Goal: Navigation & Orientation: Find specific page/section

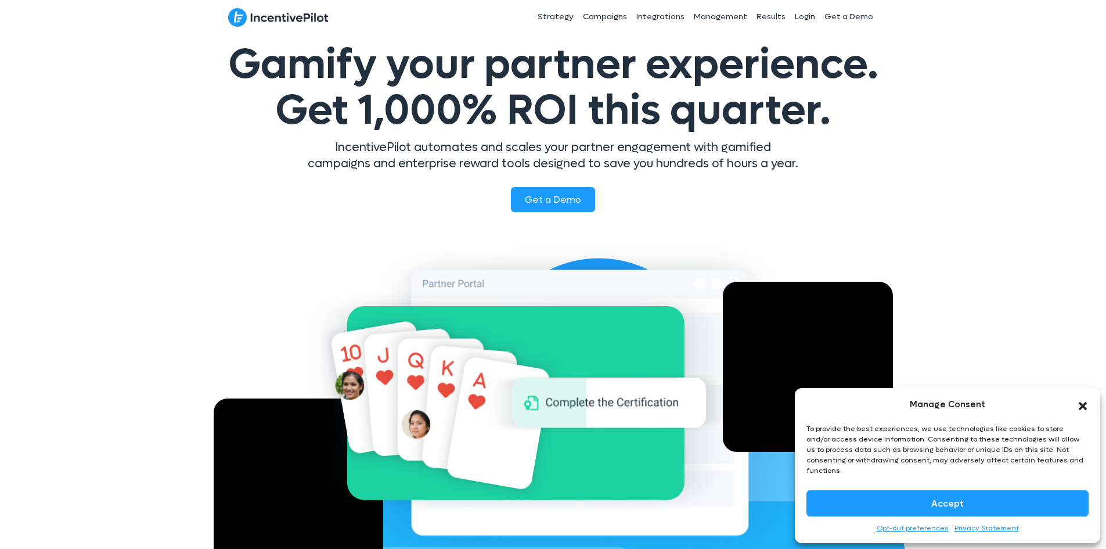
scroll to position [58, 0]
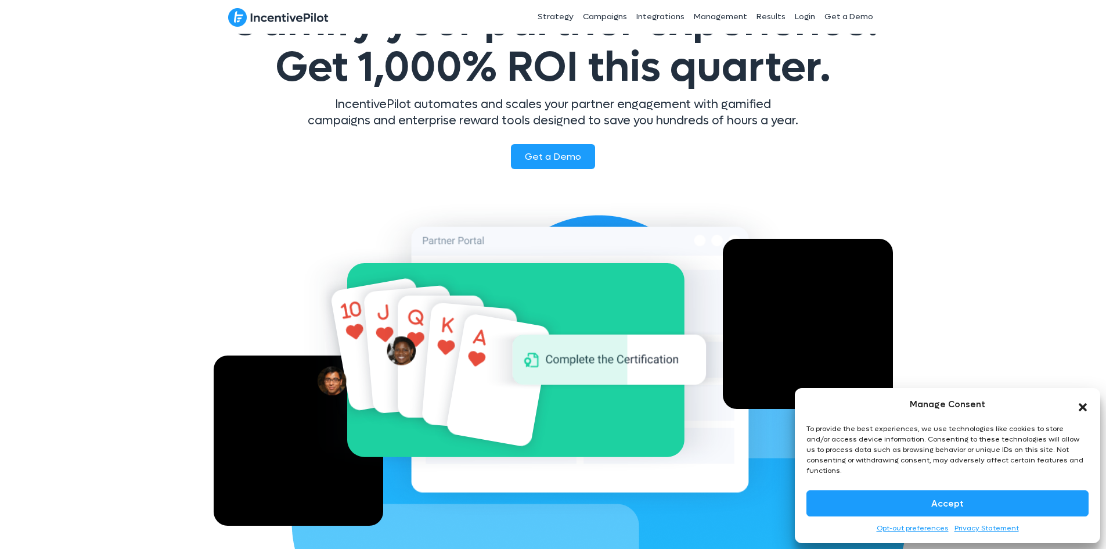
click at [1083, 411] on icon "Close dialog" at bounding box center [1083, 407] width 8 height 8
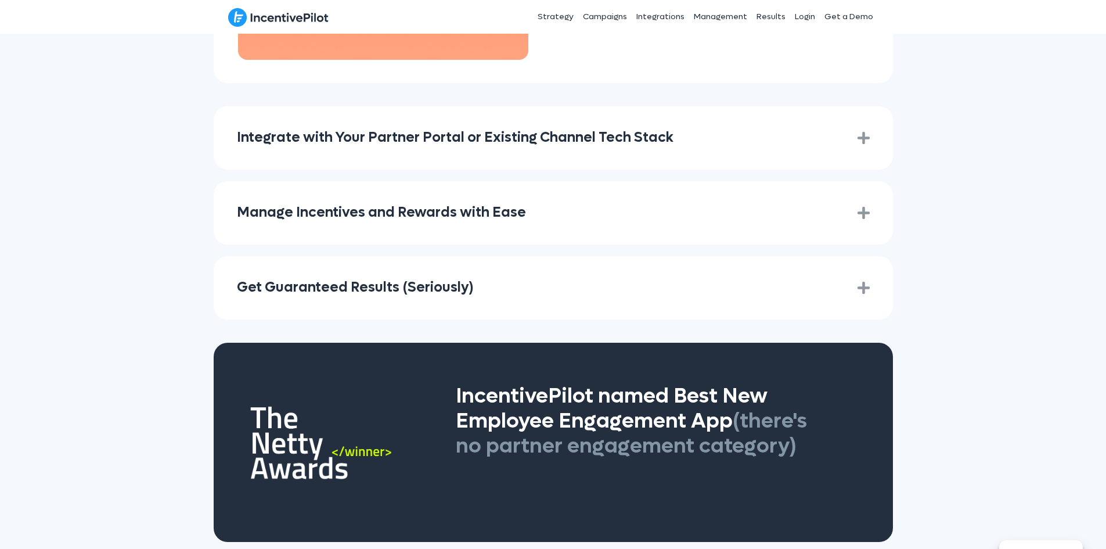
scroll to position [1684, 0]
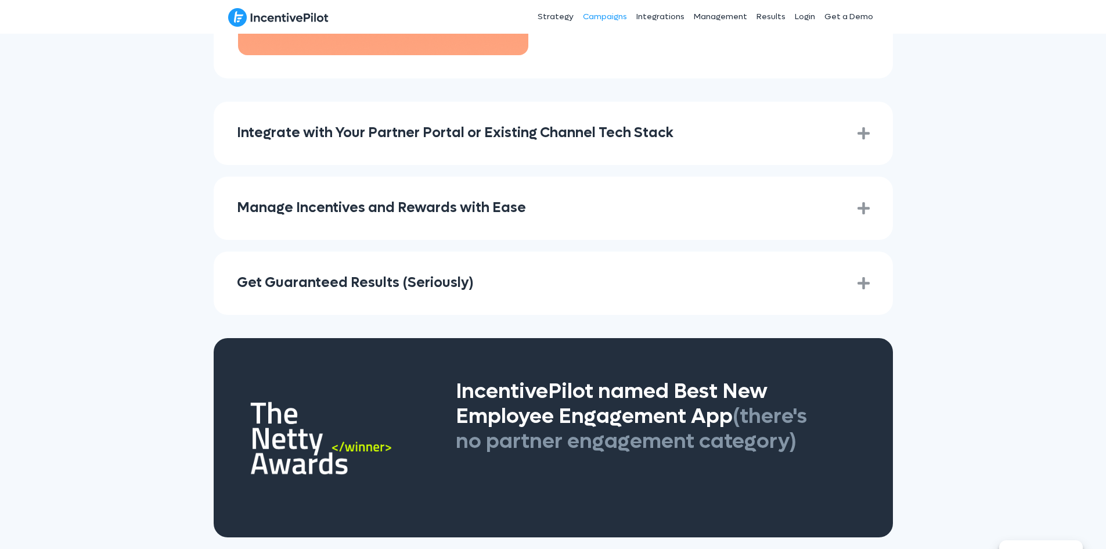
click at [609, 12] on link "Campaigns" at bounding box center [604, 16] width 53 height 29
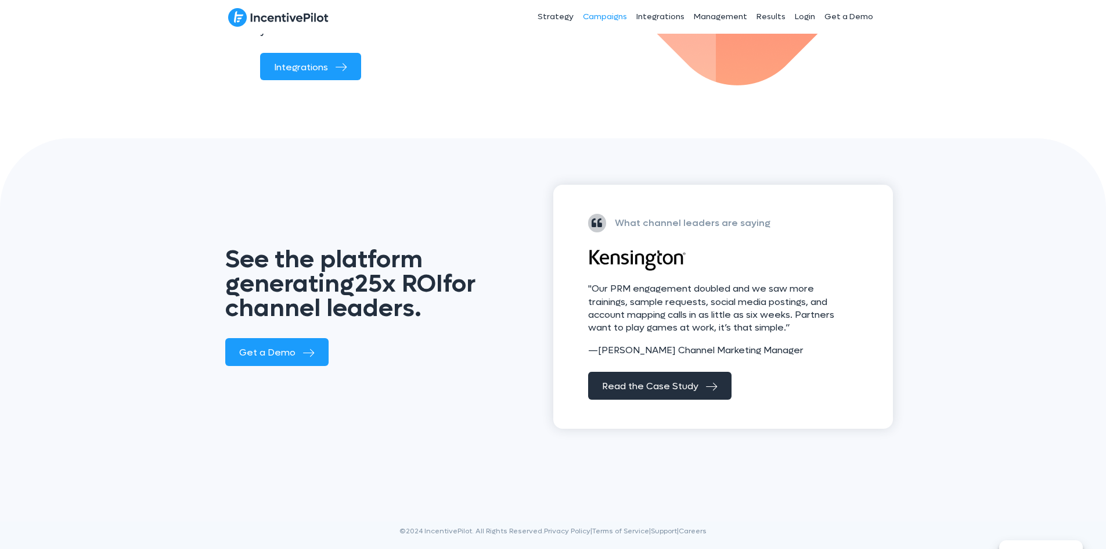
scroll to position [1462, 0]
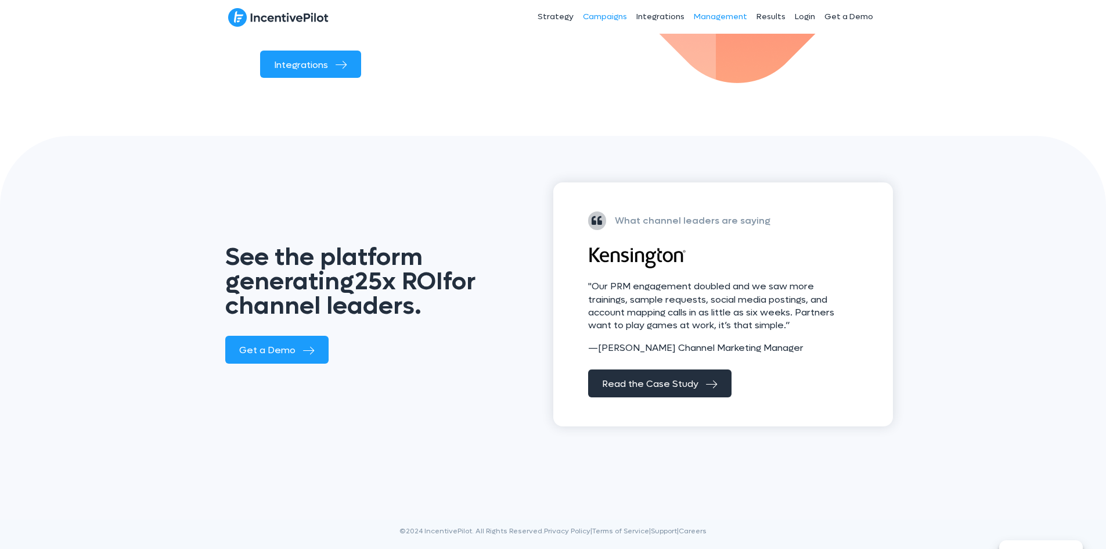
click at [727, 13] on link "Management" at bounding box center [720, 16] width 63 height 29
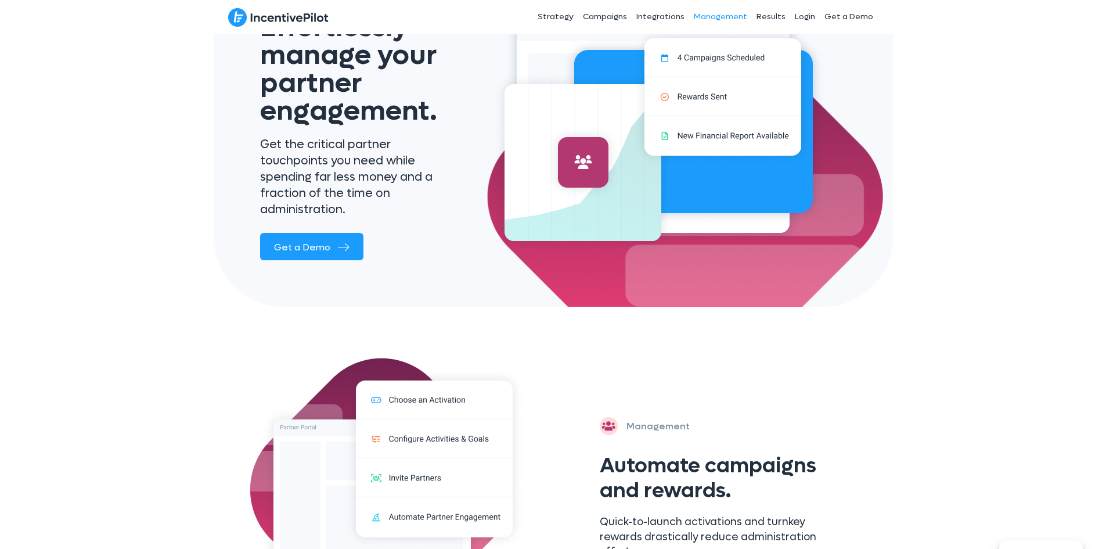
scroll to position [290, 0]
